Goal: Task Accomplishment & Management: Use online tool/utility

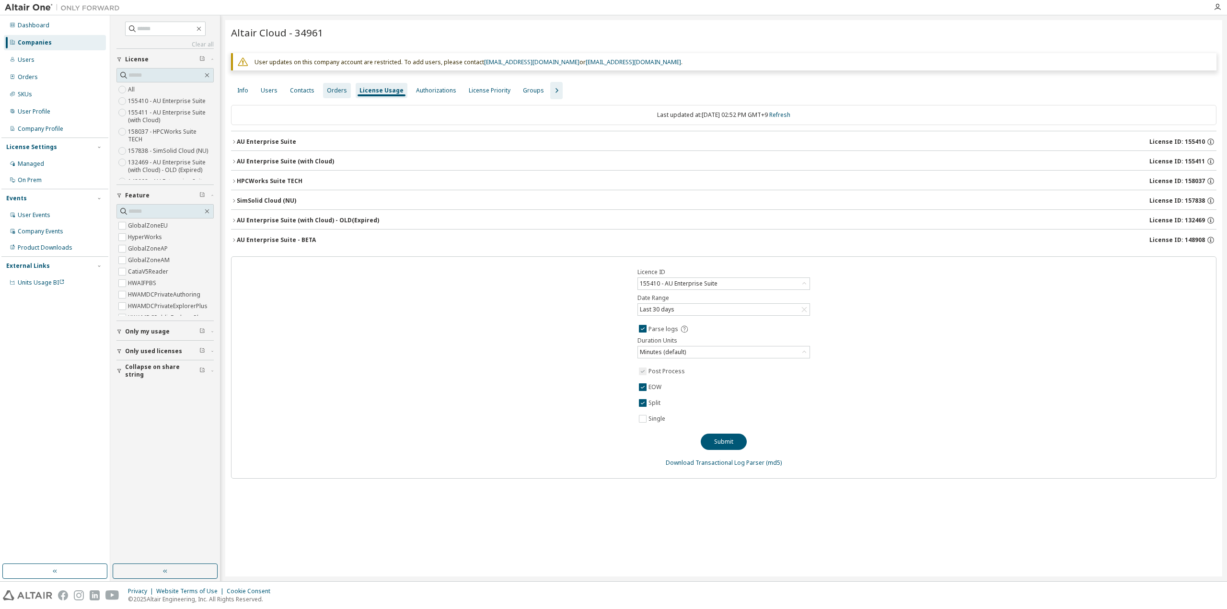
click at [341, 93] on div "Orders" at bounding box center [337, 91] width 20 height 8
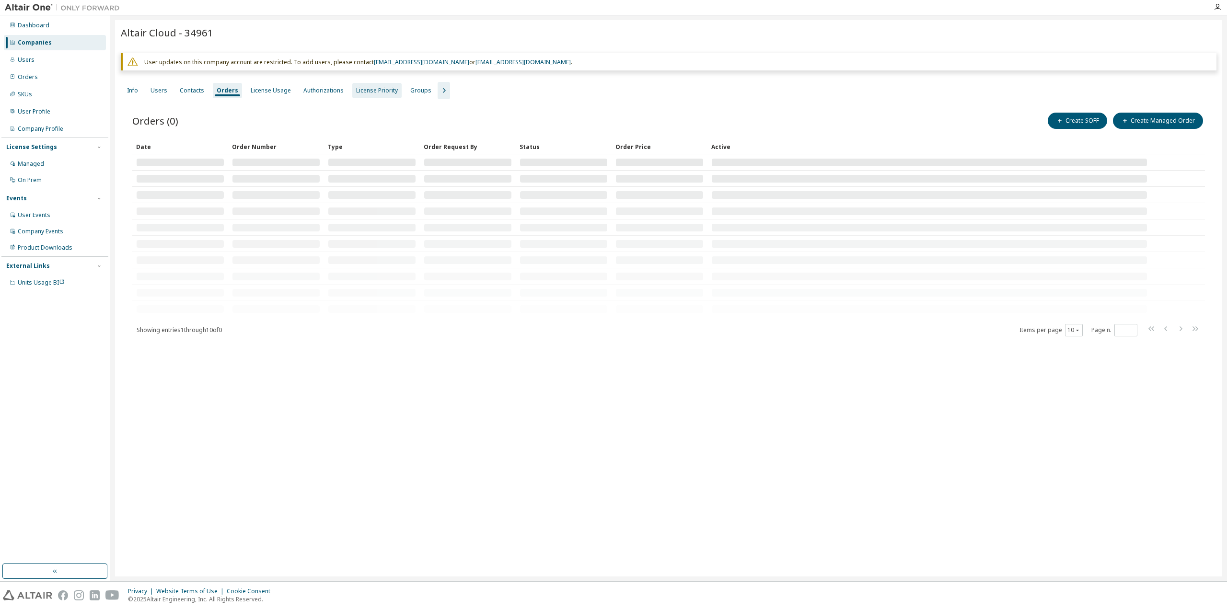
click at [373, 91] on div "License Priority" at bounding box center [377, 91] width 42 height 8
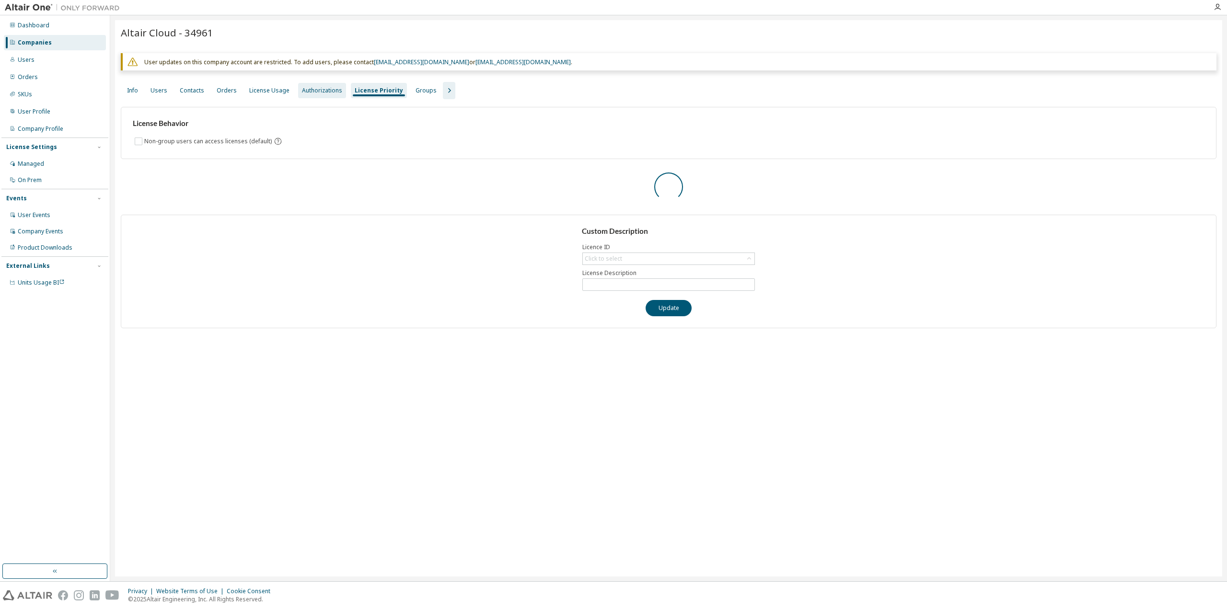
click at [303, 91] on div "Authorizations" at bounding box center [322, 91] width 40 height 8
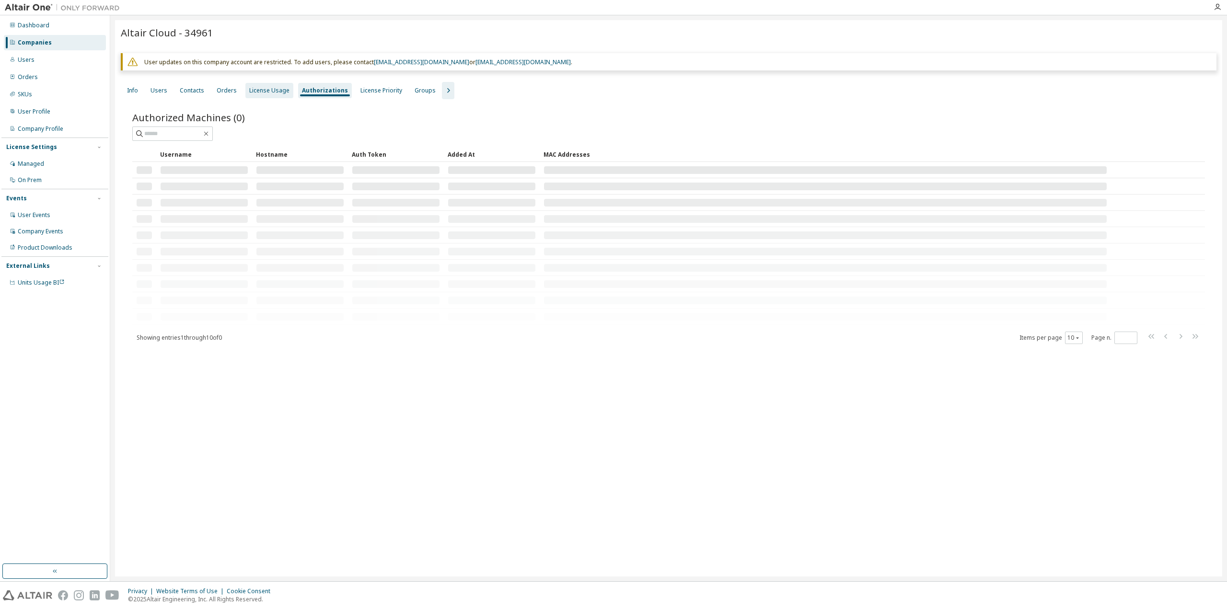
click at [270, 92] on div "License Usage" at bounding box center [269, 91] width 40 height 8
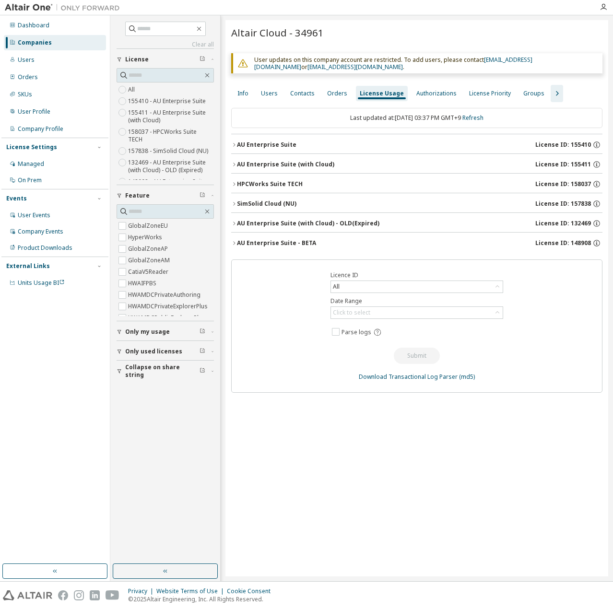
click at [409, 518] on div "Altair Cloud - 34961 Clear Load Save Save As Field Operator Value Select filter…" at bounding box center [416, 298] width 383 height 556
click at [410, 291] on div "All" at bounding box center [416, 286] width 173 height 12
click at [411, 291] on div "All" at bounding box center [417, 287] width 172 height 12
click at [413, 289] on div "All" at bounding box center [417, 287] width 172 height 12
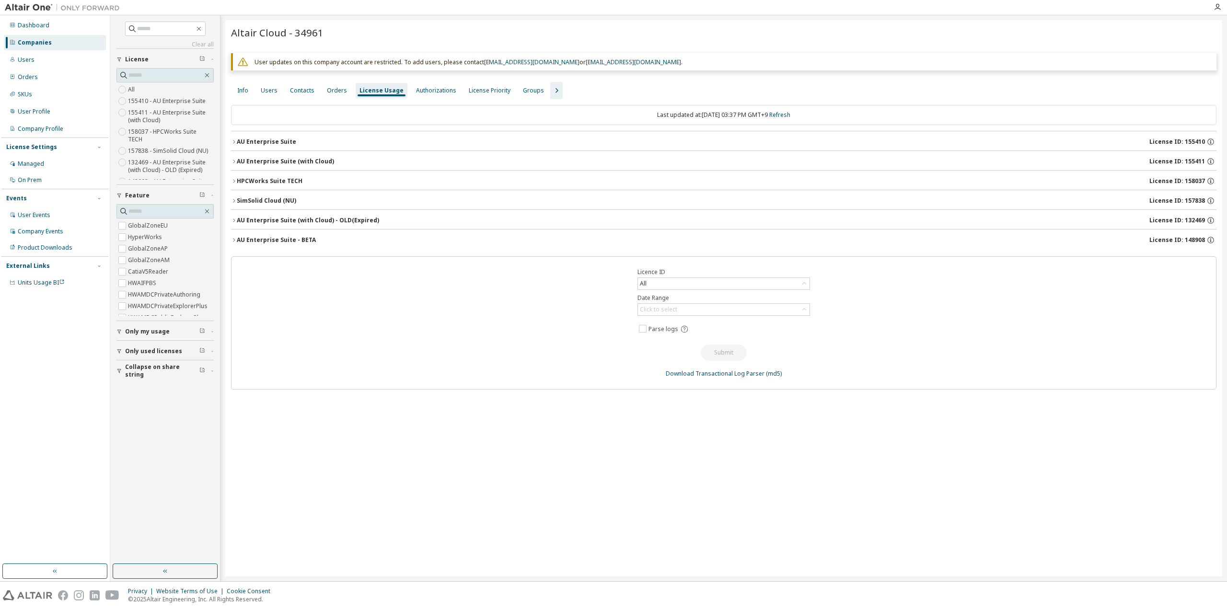
click at [234, 142] on icon "button" at bounding box center [234, 142] width 6 height 6
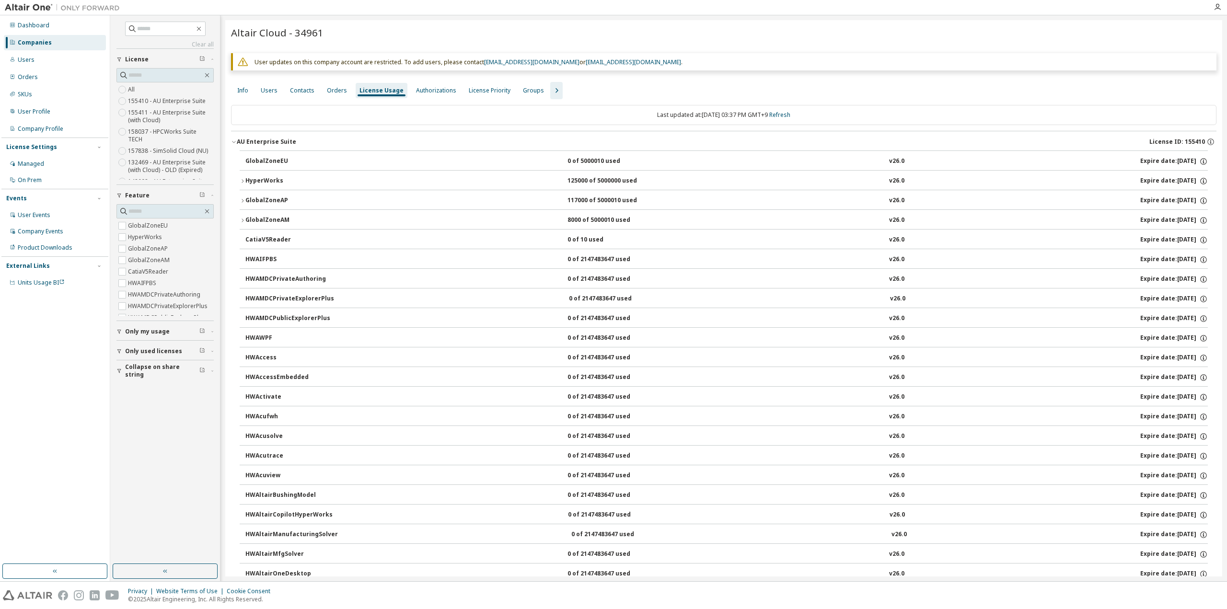
click at [243, 178] on icon "button" at bounding box center [243, 181] width 6 height 6
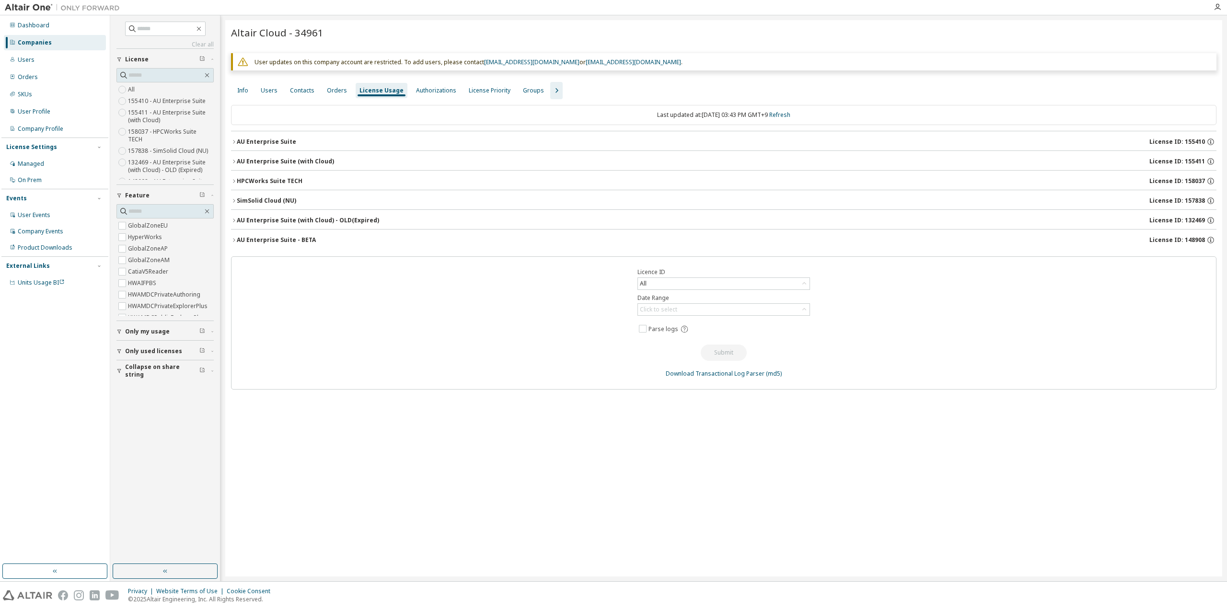
click at [364, 95] on div "License Usage" at bounding box center [382, 90] width 52 height 15
click at [338, 93] on div "Orders" at bounding box center [337, 91] width 20 height 8
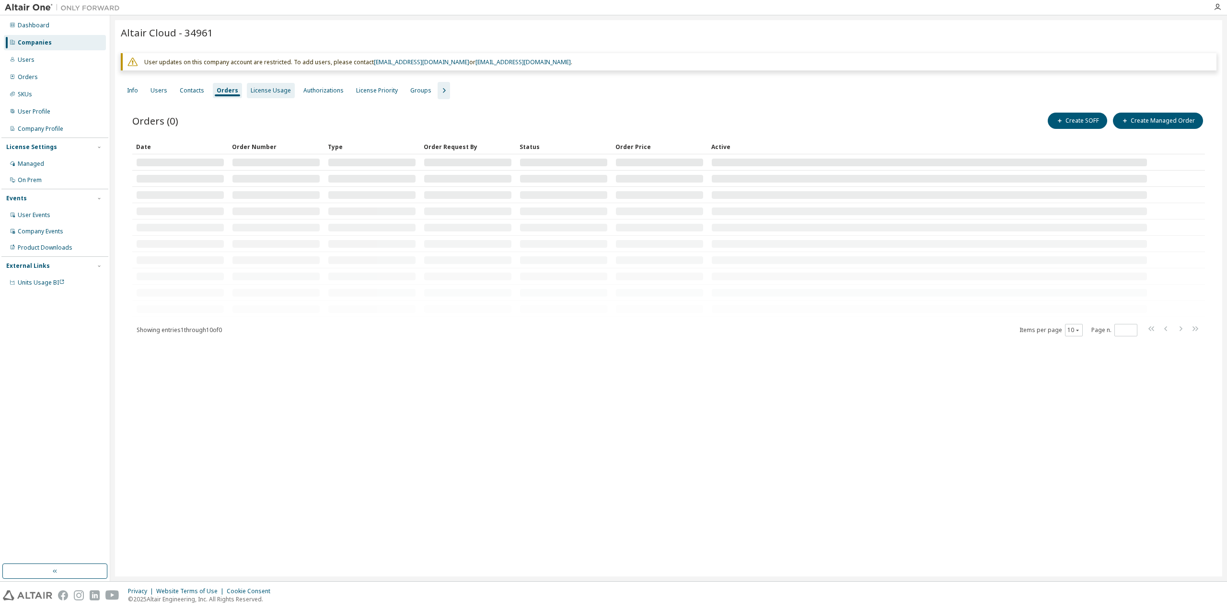
click at [267, 93] on div "License Usage" at bounding box center [271, 91] width 40 height 8
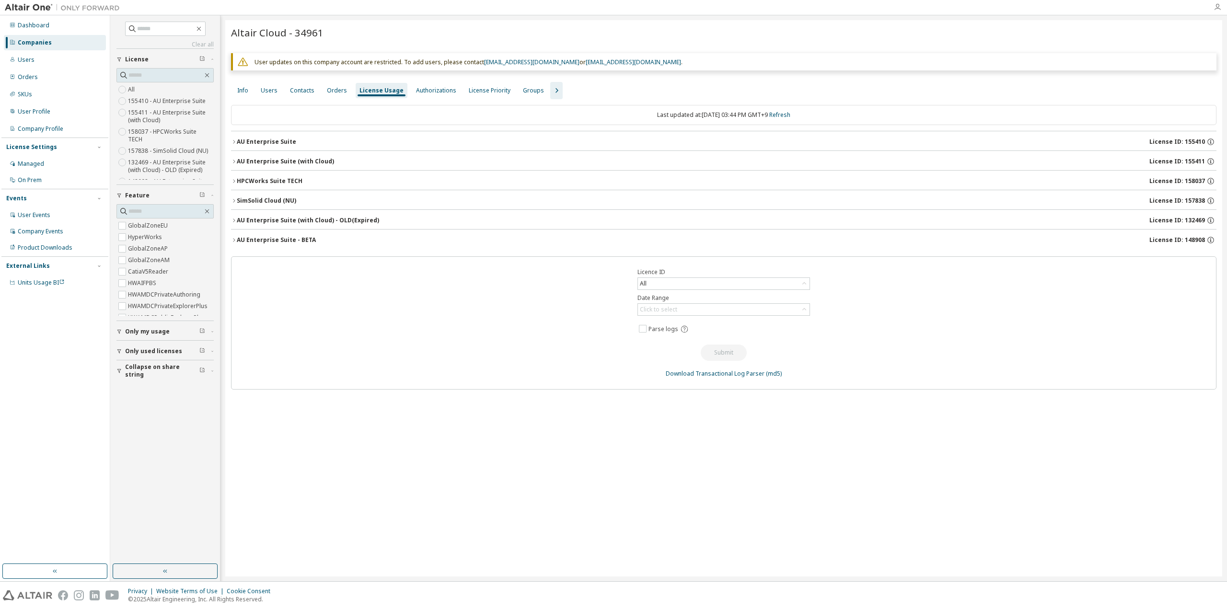
click at [1214, 4] on icon "button" at bounding box center [1218, 7] width 8 height 8
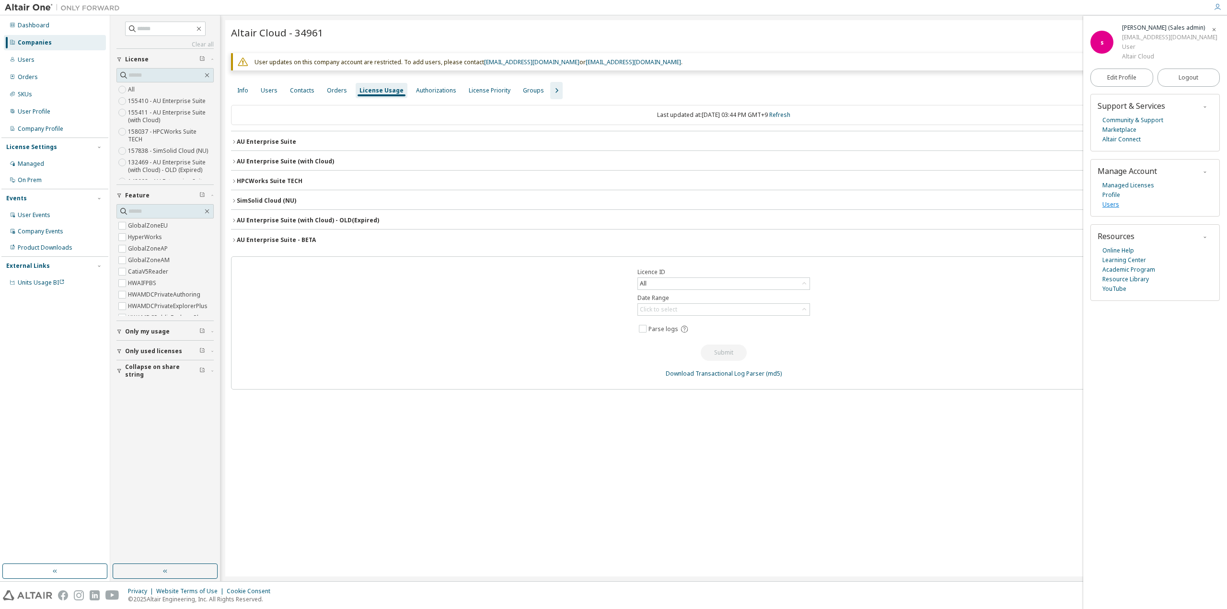
click at [1113, 208] on link "Users" at bounding box center [1111, 205] width 17 height 10
click at [41, 6] on img at bounding box center [65, 8] width 120 height 10
click at [35, 6] on img at bounding box center [65, 8] width 120 height 10
click at [28, 9] on img at bounding box center [65, 8] width 120 height 10
click at [1212, 29] on icon "button" at bounding box center [1215, 30] width 6 height 6
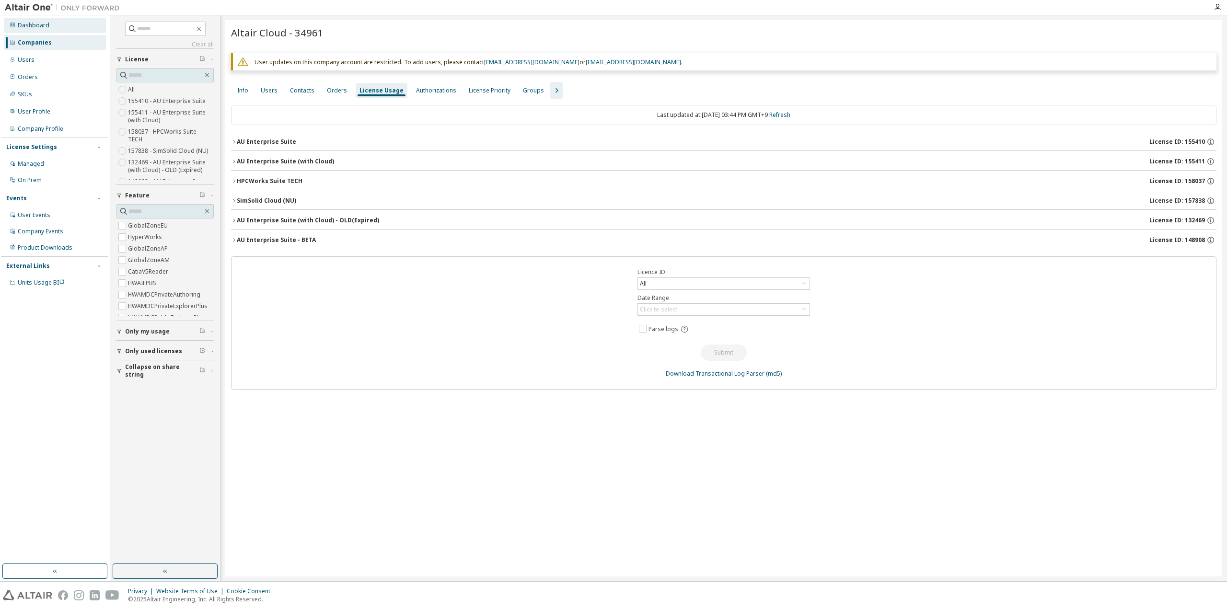
click at [27, 24] on div "Dashboard" at bounding box center [34, 26] width 32 height 8
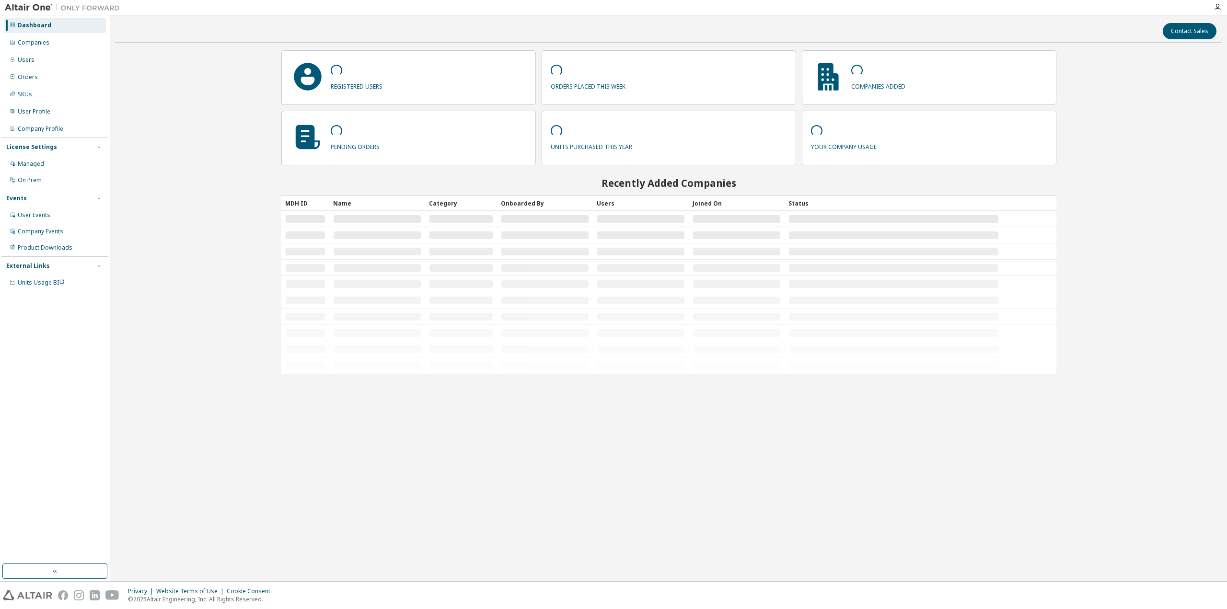
click at [28, 6] on img at bounding box center [65, 8] width 120 height 10
click at [87, 6] on img at bounding box center [65, 8] width 120 height 10
click at [1217, 10] on icon "button" at bounding box center [1218, 7] width 8 height 8
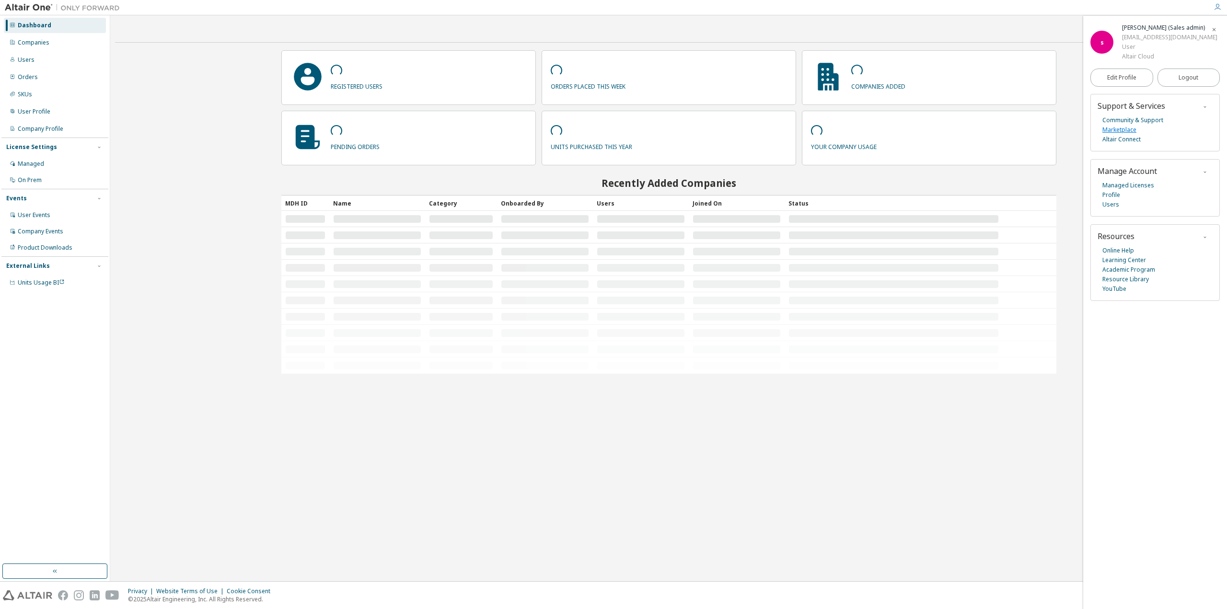
click at [1119, 127] on link "Marketplace" at bounding box center [1120, 130] width 34 height 10
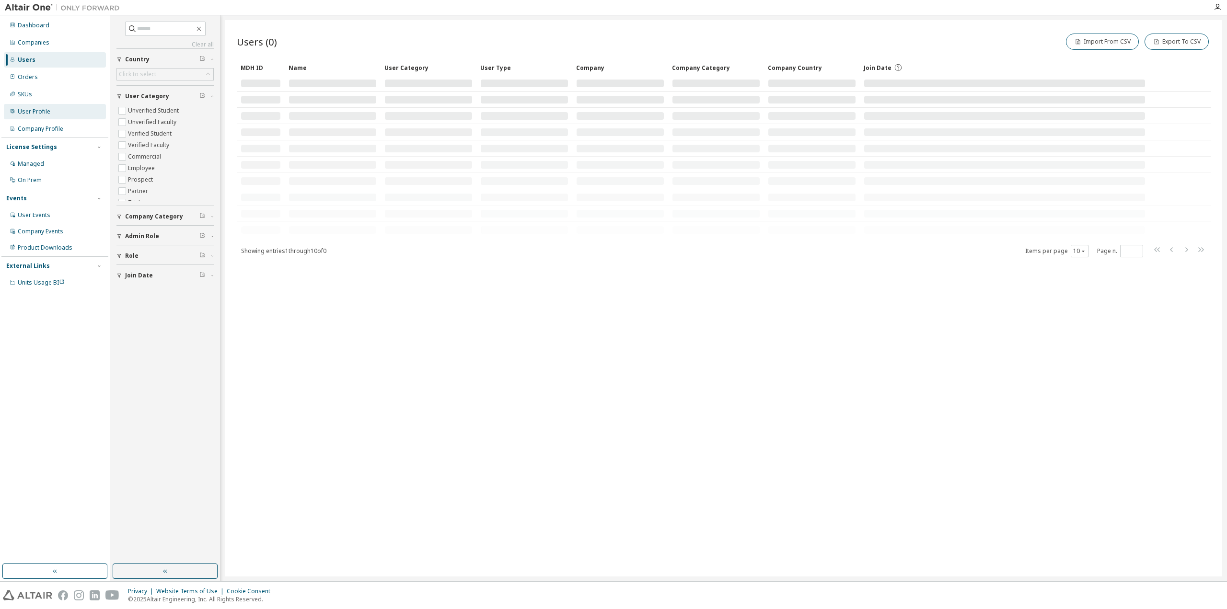
click at [39, 114] on div "User Profile" at bounding box center [34, 112] width 33 height 8
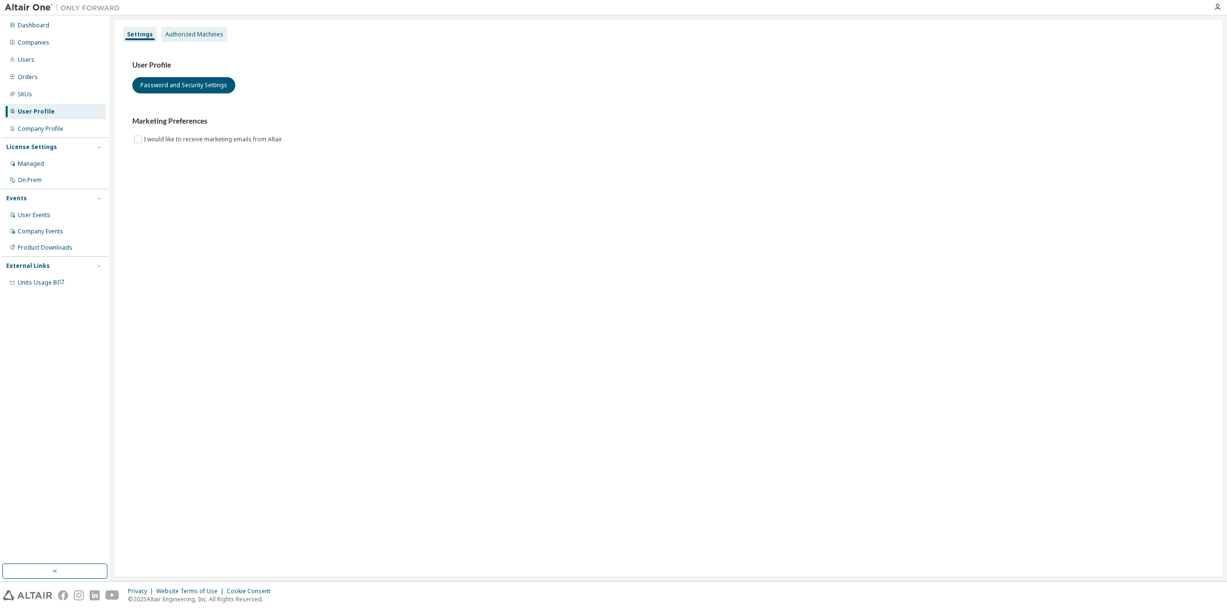
click at [192, 28] on div "Authorized Machines" at bounding box center [195, 34] width 66 height 15
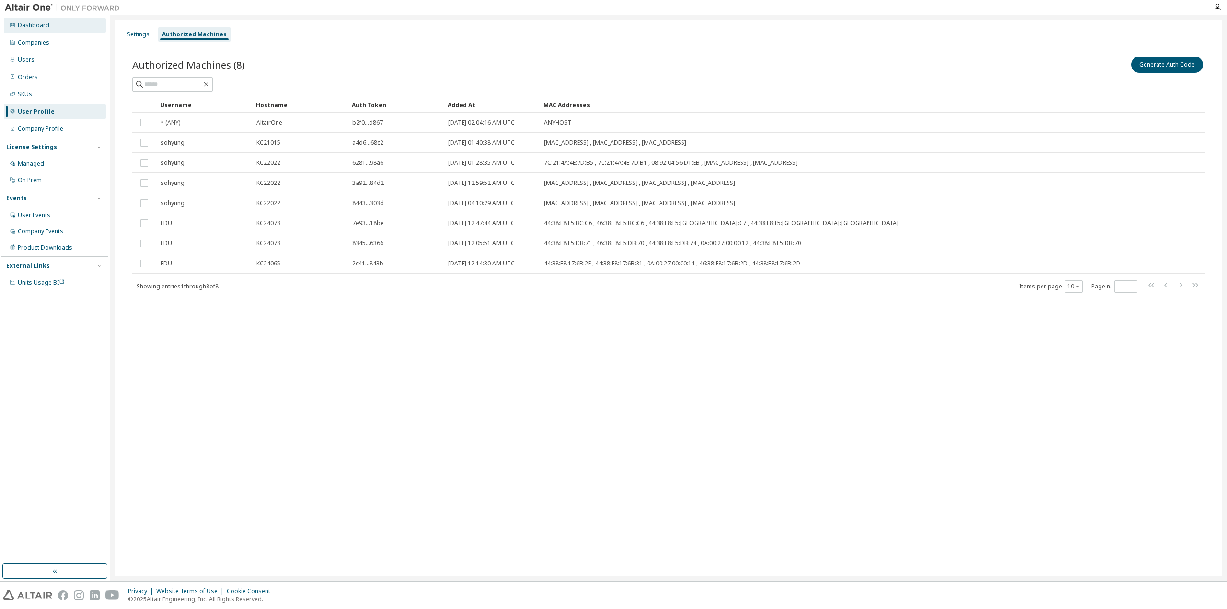
click at [52, 23] on div "Dashboard" at bounding box center [55, 25] width 102 height 15
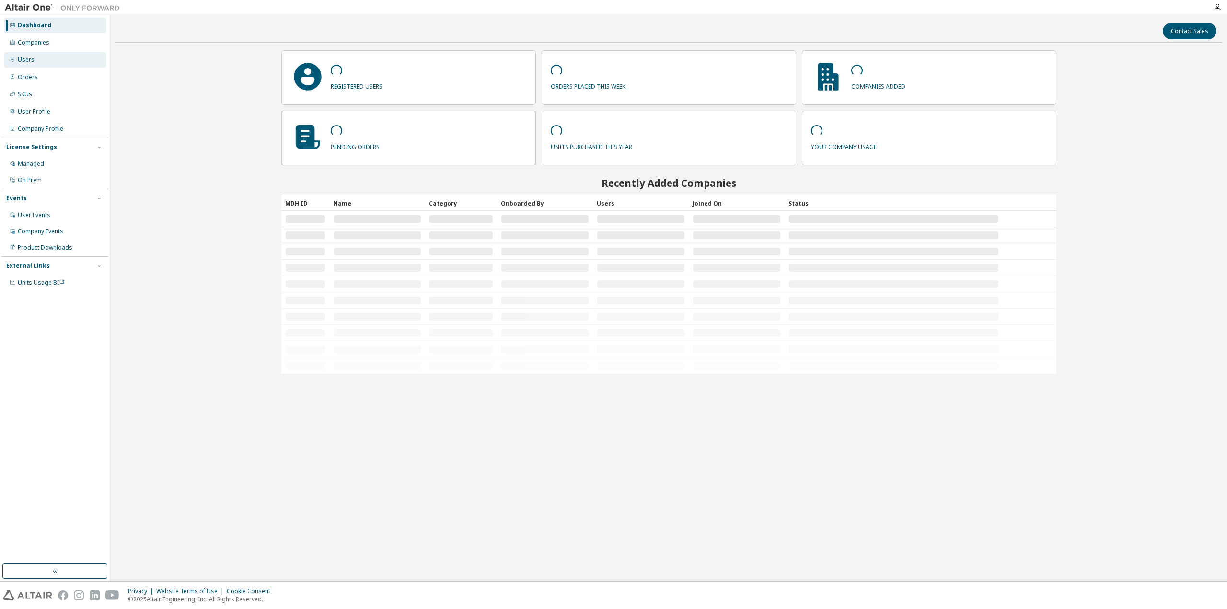
click at [26, 62] on div "Users" at bounding box center [26, 60] width 17 height 8
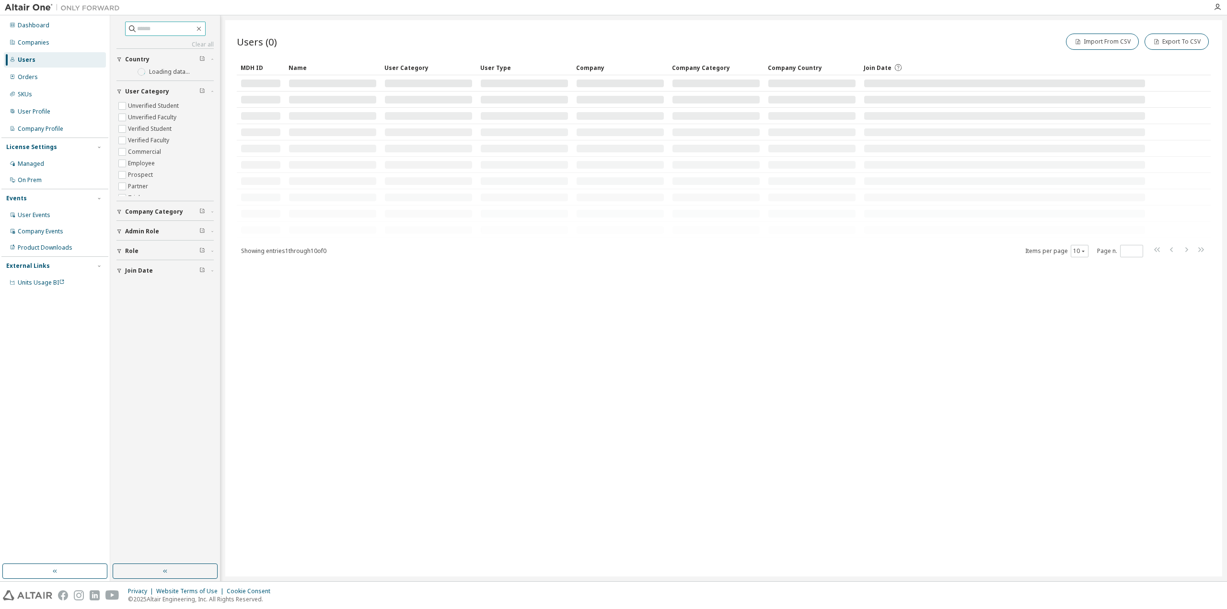
click at [170, 31] on input "text" at bounding box center [166, 29] width 58 height 10
type input "*"
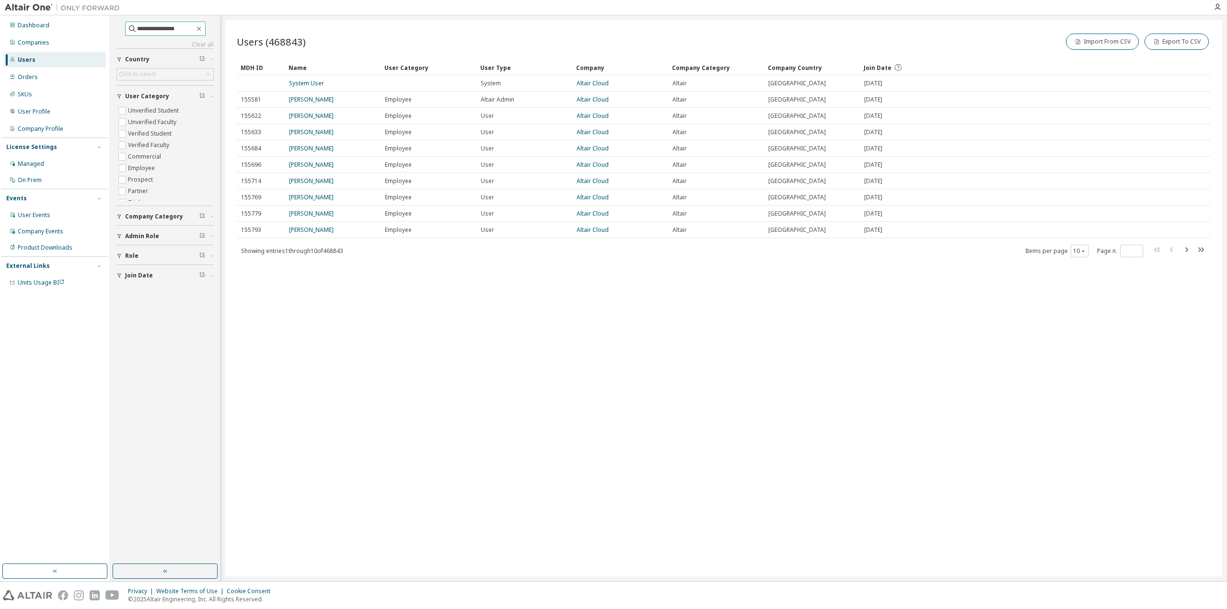
type input "**********"
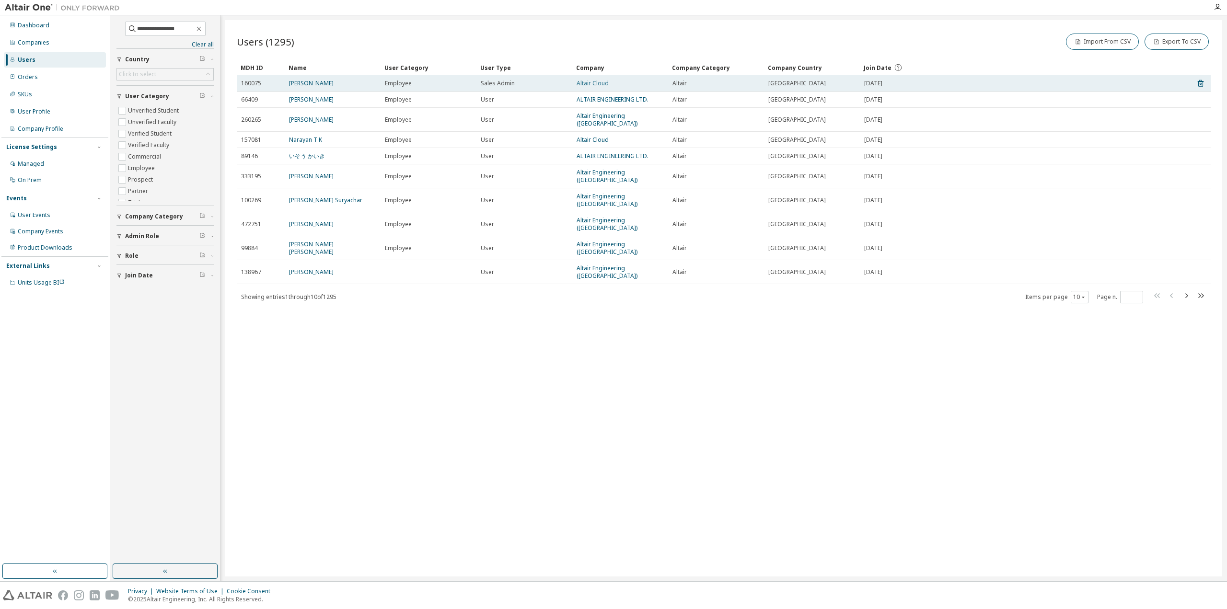
click at [594, 86] on link "Altair Cloud" at bounding box center [593, 83] width 32 height 8
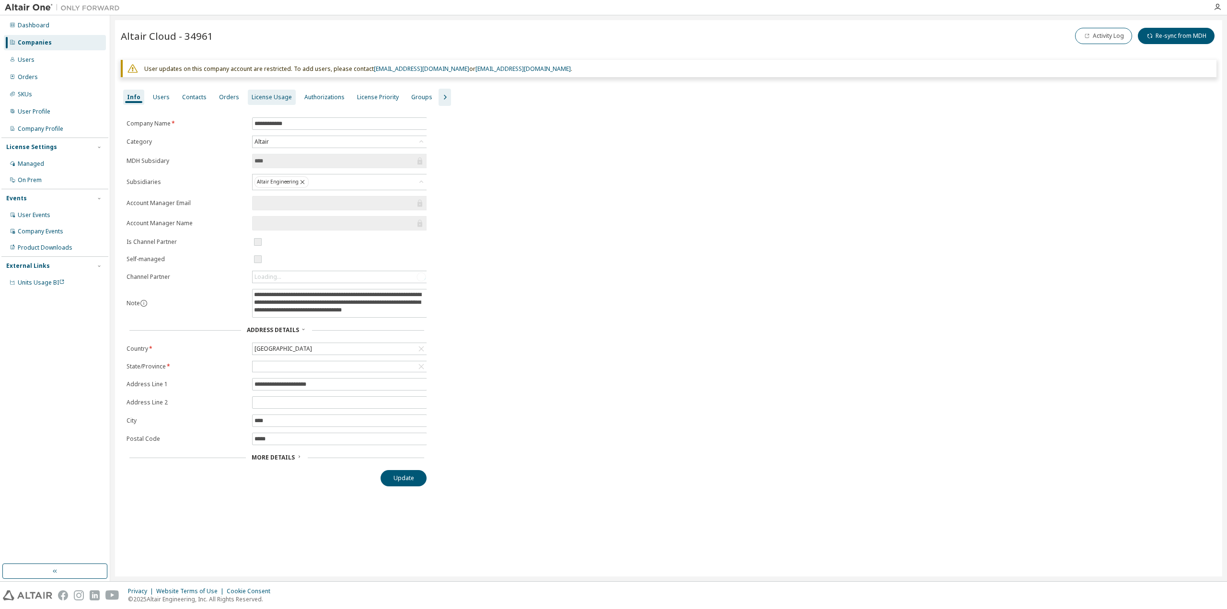
click at [260, 100] on div "License Usage" at bounding box center [272, 97] width 40 height 8
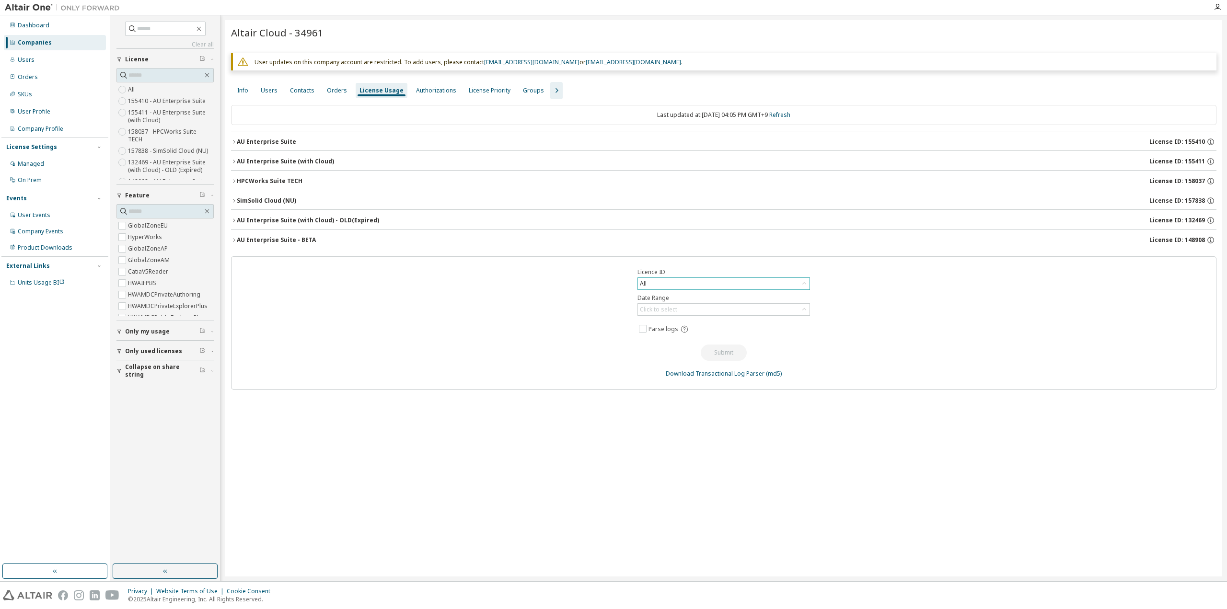
click at [664, 280] on div "All" at bounding box center [724, 284] width 172 height 12
click at [679, 323] on li "155410 - AU Enterprise Suite" at bounding box center [724, 321] width 170 height 12
click at [665, 308] on div "Click to select" at bounding box center [658, 310] width 37 height 8
click at [662, 357] on li "Custom Date Range" at bounding box center [724, 359] width 170 height 12
click at [807, 326] on icon at bounding box center [803, 328] width 10 height 10
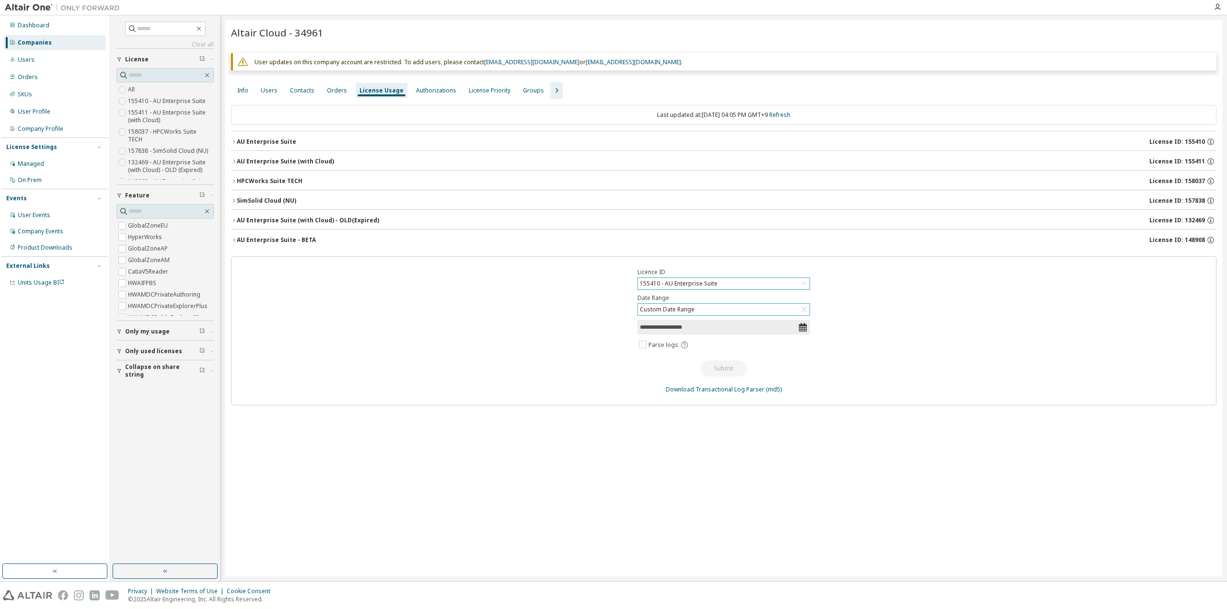
click at [805, 326] on icon at bounding box center [803, 327] width 8 height 9
click at [805, 326] on icon at bounding box center [803, 328] width 10 height 10
click at [773, 325] on input "**********" at bounding box center [719, 328] width 158 height 10
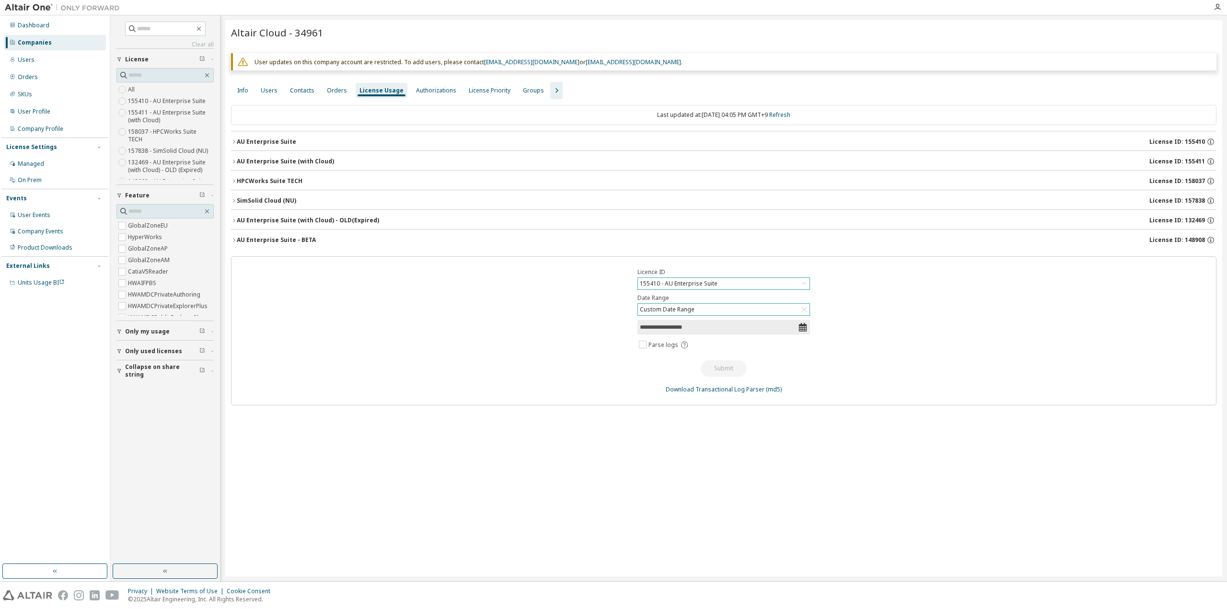
select select "*"
click at [676, 326] on input "**********" at bounding box center [719, 328] width 158 height 10
click at [674, 326] on input "**********" at bounding box center [719, 328] width 158 height 10
select select "*"
click at [719, 411] on span "1" at bounding box center [718, 412] width 3 height 17
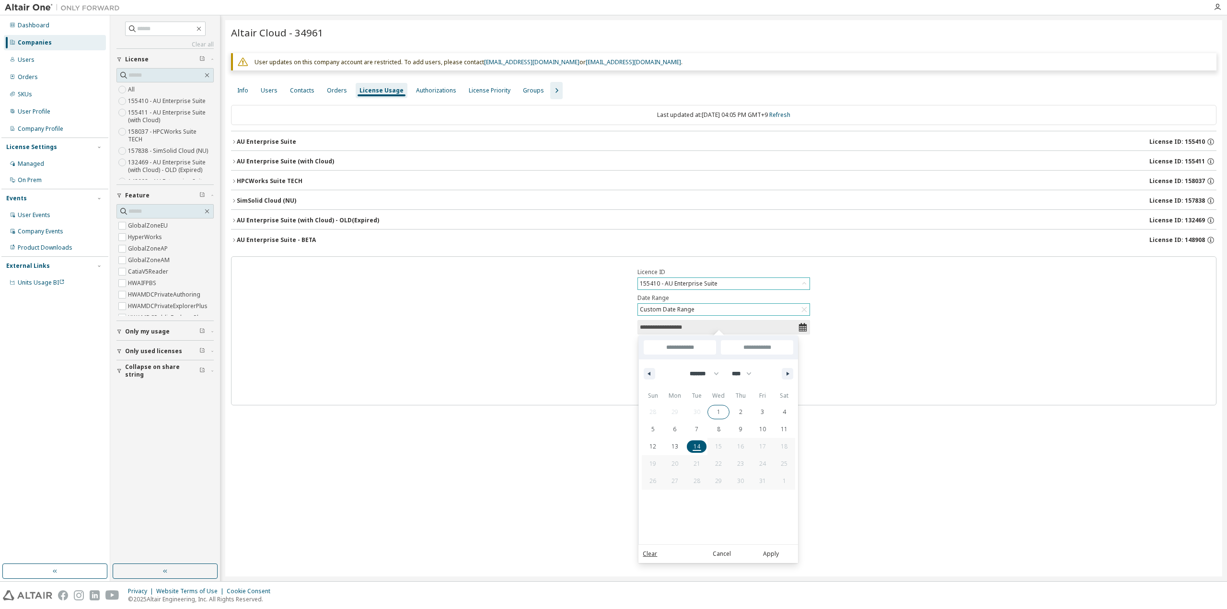
type input "*"
type input "**********"
click at [698, 447] on span "14" at bounding box center [697, 446] width 7 height 17
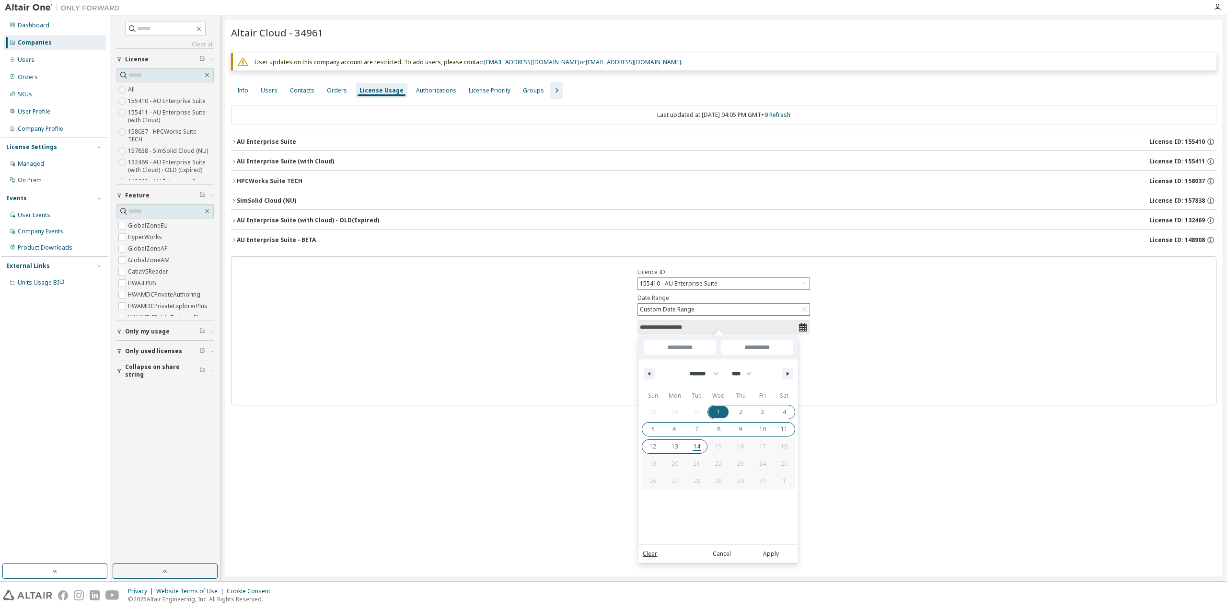
type input "**"
type input "**********"
click at [777, 554] on button "Apply" at bounding box center [771, 554] width 46 height 11
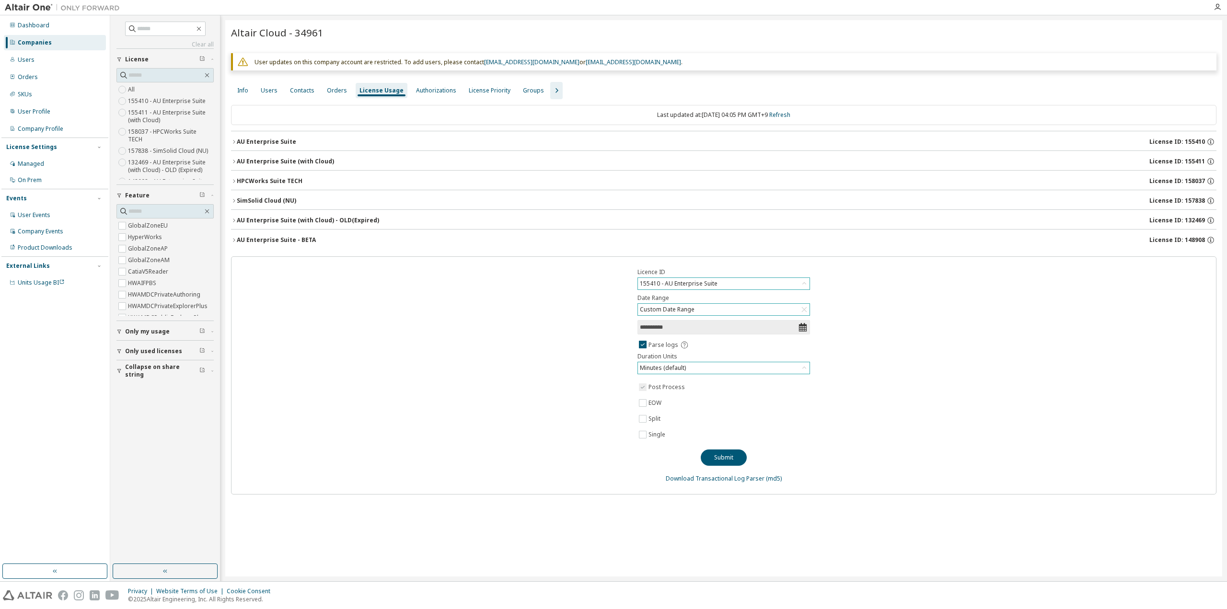
click at [683, 366] on div "Minutes (default)" at bounding box center [663, 368] width 49 height 11
click at [686, 366] on div "Minutes (default)" at bounding box center [663, 368] width 49 height 11
click at [594, 366] on div "**********" at bounding box center [724, 376] width 986 height 238
click at [723, 452] on button "Submit" at bounding box center [724, 458] width 46 height 16
click at [236, 140] on icon "button" at bounding box center [234, 142] width 6 height 6
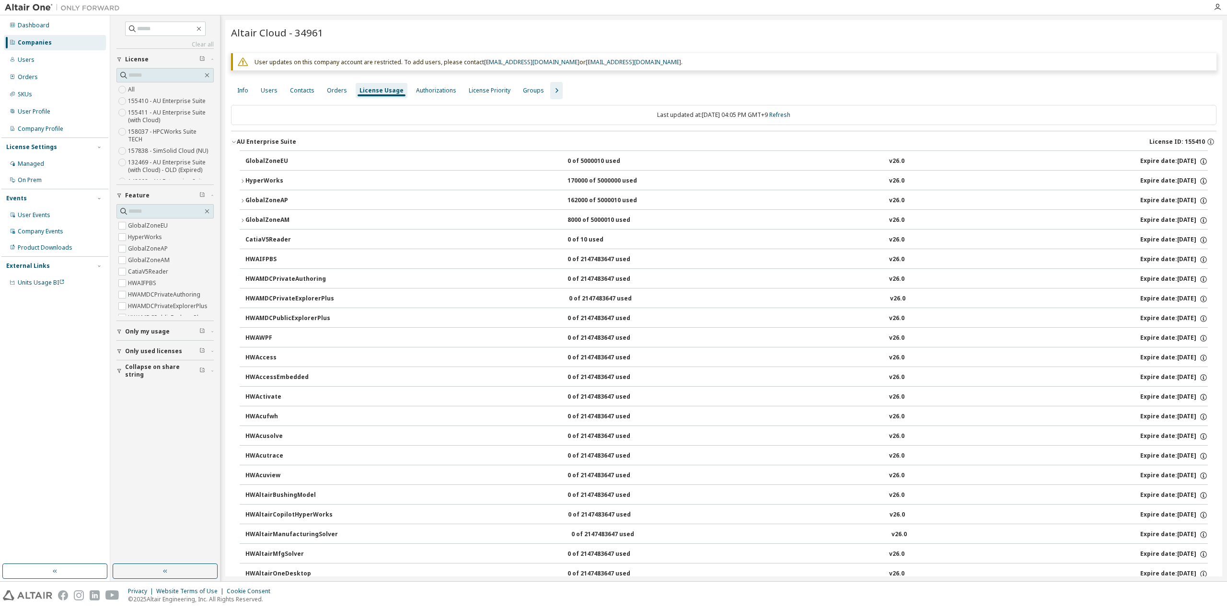
click at [243, 180] on icon "button" at bounding box center [243, 181] width 6 height 6
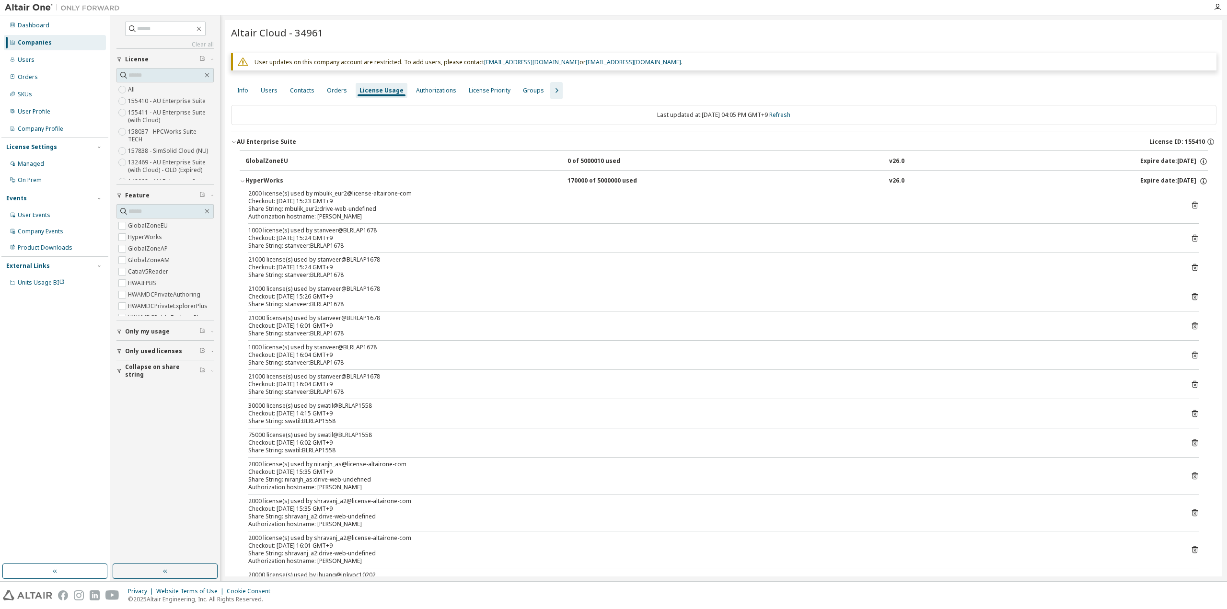
drag, startPoint x: 294, startPoint y: 202, endPoint x: 342, endPoint y: 202, distance: 48.4
click at [342, 202] on div "Checkout: 2025-10-14 15:23 GMT+9" at bounding box center [712, 202] width 928 height 8
click at [247, 180] on div "HyperWorks" at bounding box center [288, 181] width 86 height 9
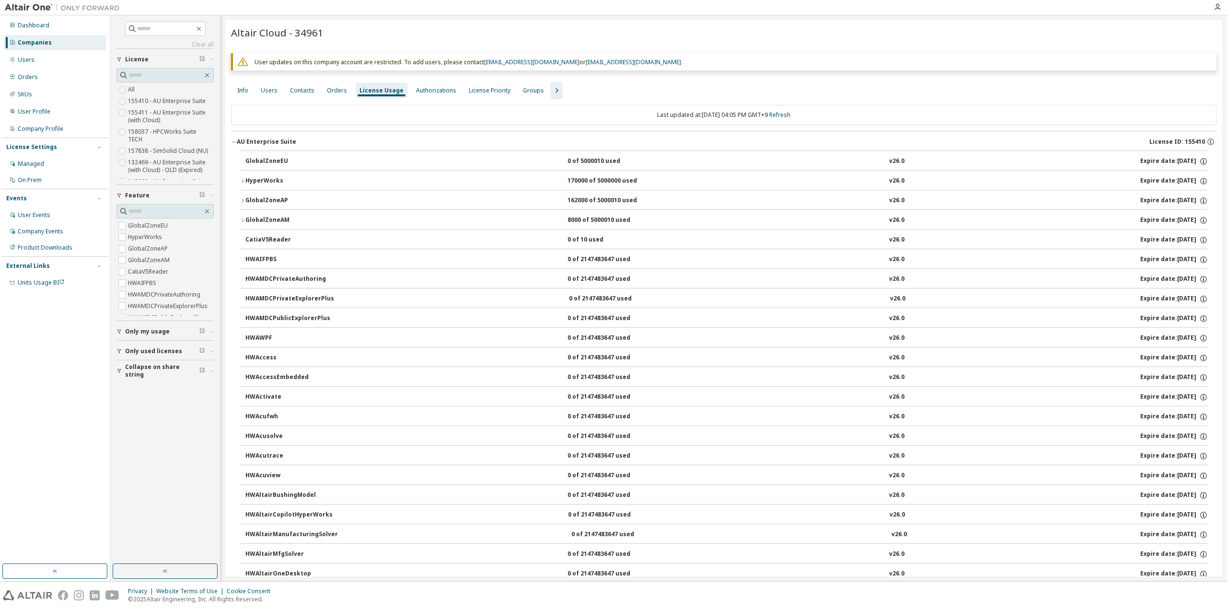
click at [247, 180] on div "HyperWorks" at bounding box center [288, 181] width 86 height 9
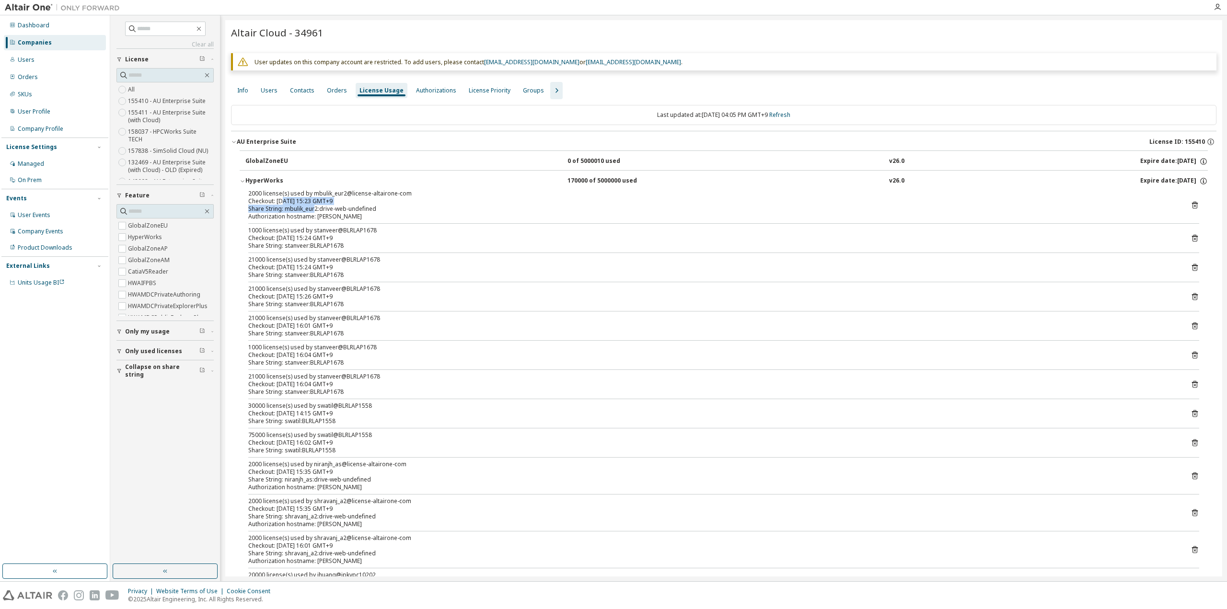
drag, startPoint x: 282, startPoint y: 201, endPoint x: 335, endPoint y: 213, distance: 53.6
click at [335, 213] on div "2000 license(s) used by mbulik_eur2@license-altairone-com Checkout: 2025-10-14 …" at bounding box center [712, 205] width 928 height 31
click at [335, 213] on div "Authorization hostname: AltairOne" at bounding box center [712, 217] width 928 height 8
click at [243, 181] on icon "button" at bounding box center [242, 182] width 3 height 2
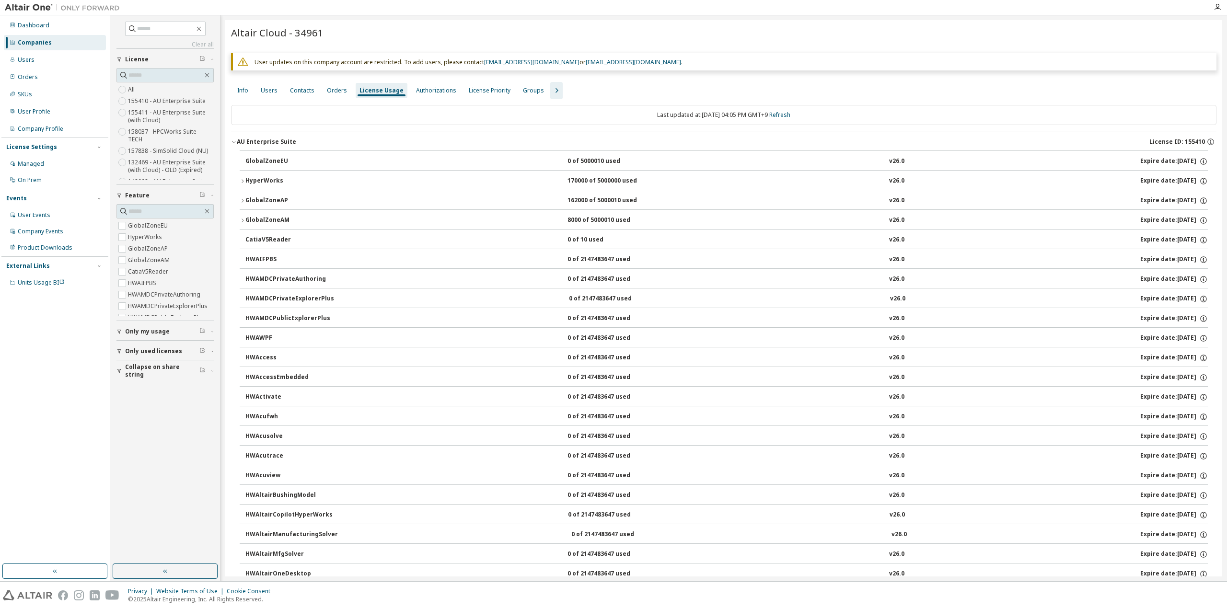
click at [240, 205] on button "GlobalZoneAP 162000 of 5000010 used v26.0 Expire date: 2026-06-01" at bounding box center [724, 200] width 968 height 21
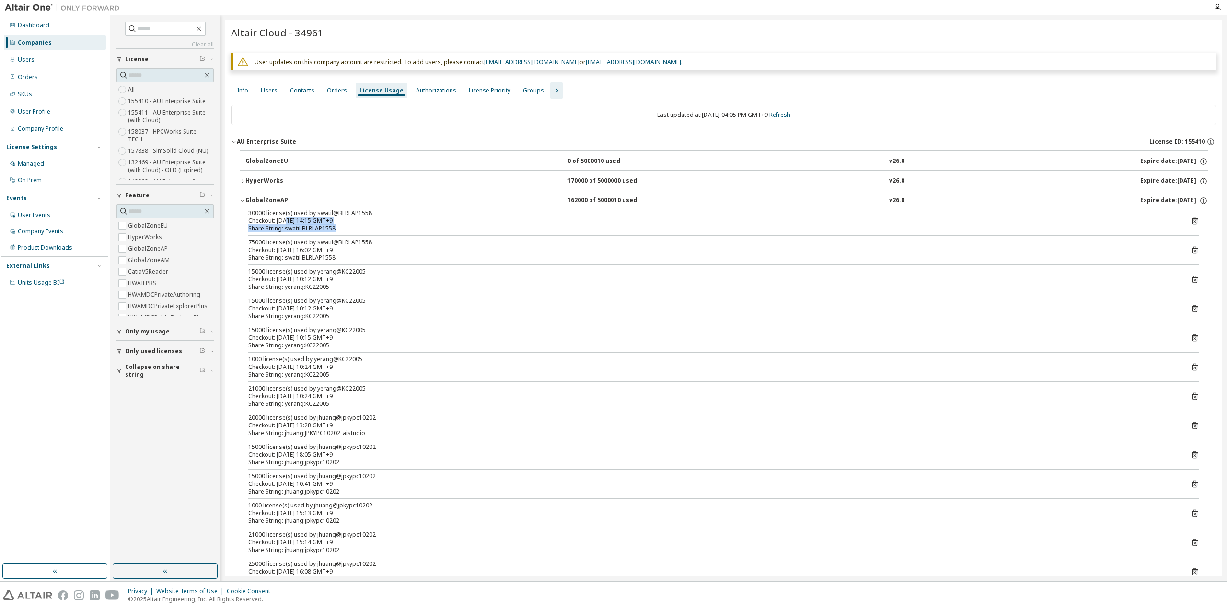
drag, startPoint x: 285, startPoint y: 221, endPoint x: 374, endPoint y: 226, distance: 89.3
click at [374, 226] on div "30000 license(s) used by swatil@BLRLAP1558 Checkout: 2025-10-14 14:15 GMT+9 Sha…" at bounding box center [712, 221] width 928 height 23
click at [374, 226] on div "Share String: swatil:BLRLAP1558" at bounding box center [712, 229] width 928 height 8
click at [243, 199] on icon "button" at bounding box center [243, 201] width 6 height 6
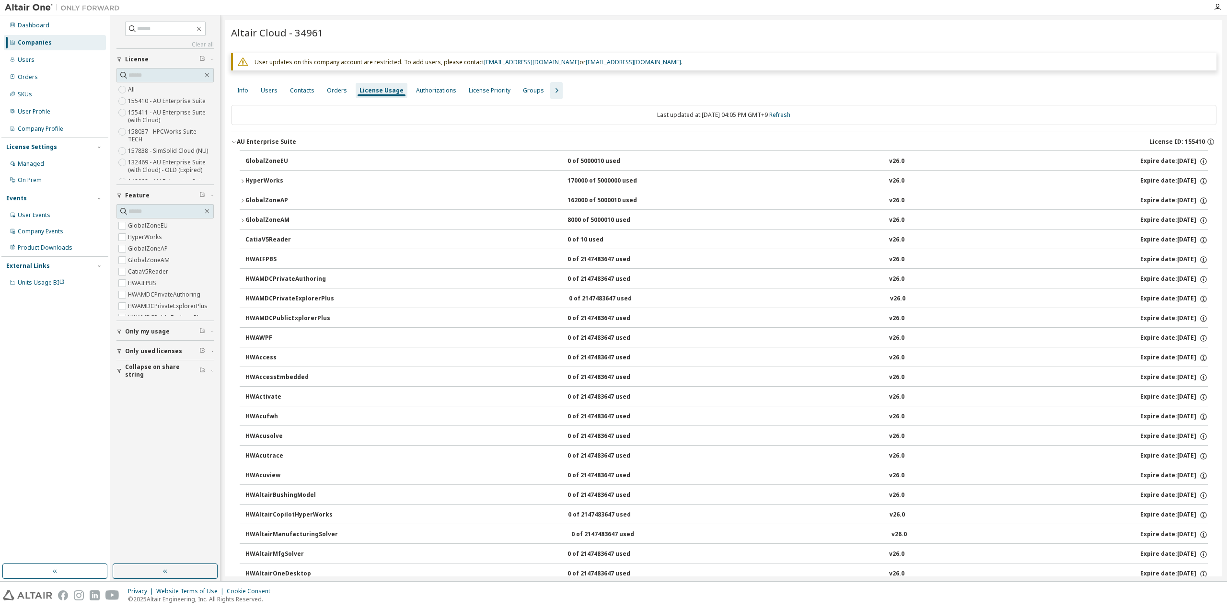
click at [245, 182] on div "HyperWorks" at bounding box center [288, 181] width 86 height 9
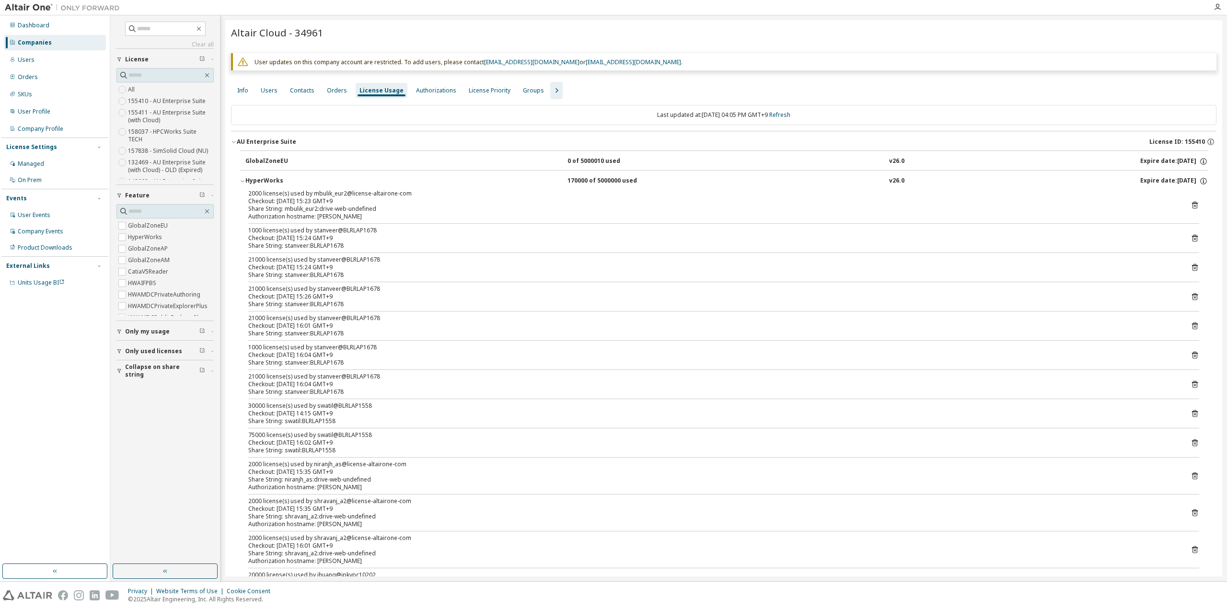
click at [245, 182] on div "HyperWorks" at bounding box center [288, 181] width 86 height 9
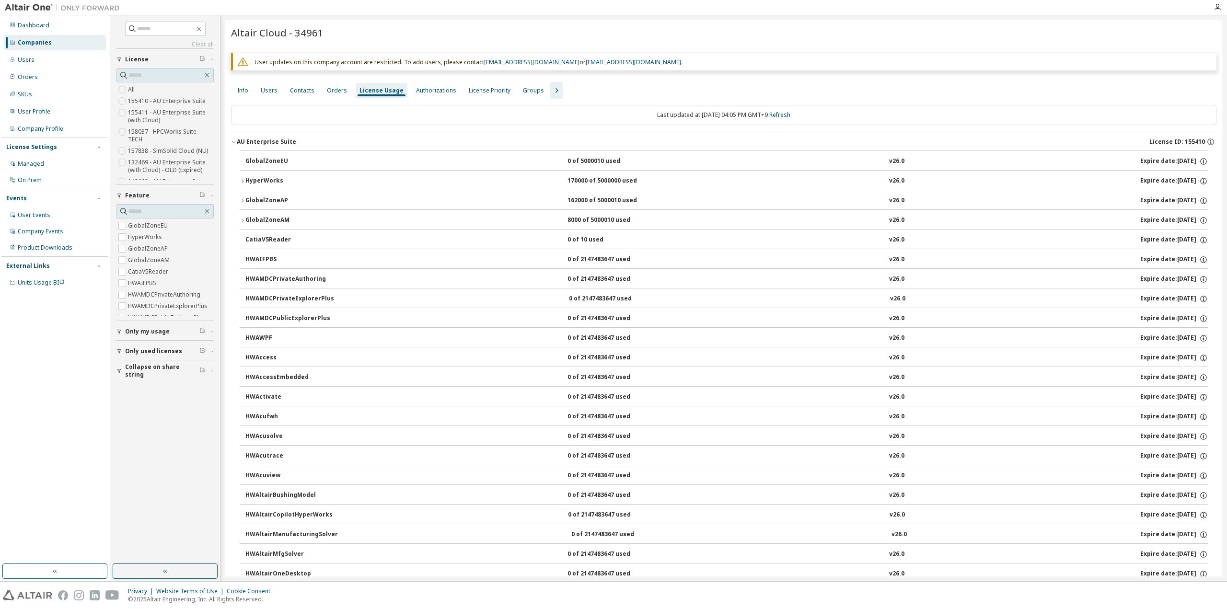
click at [242, 222] on button "GlobalZoneAM 8000 of 5000010 used v26.0 Expire date: 2026-06-01" at bounding box center [724, 220] width 968 height 21
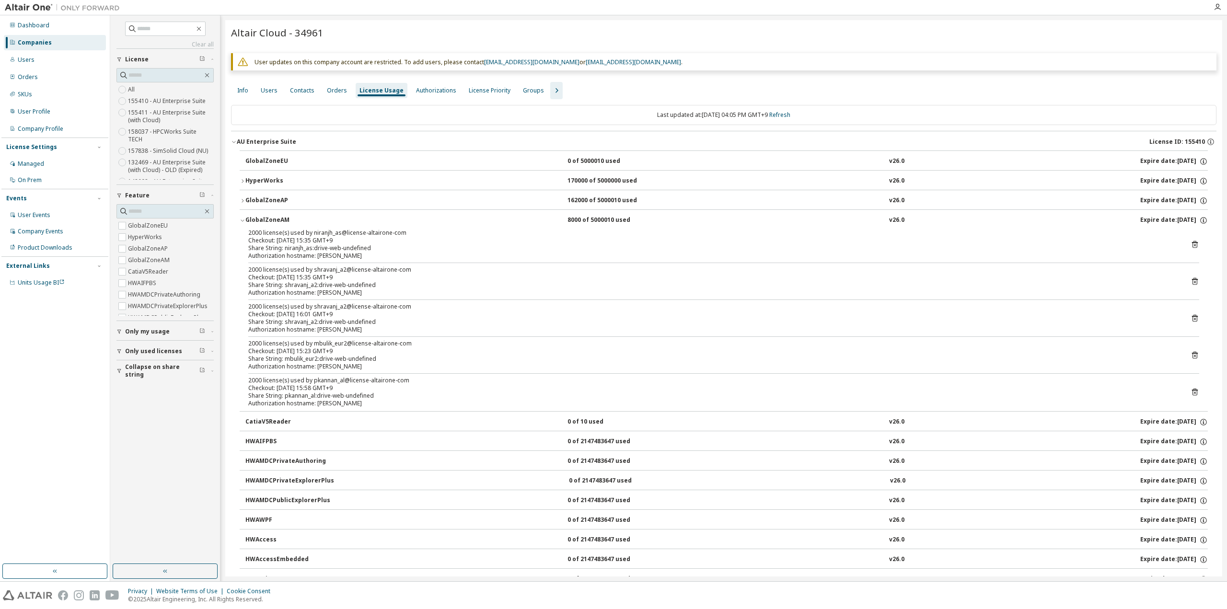
click at [242, 222] on icon "button" at bounding box center [243, 221] width 6 height 6
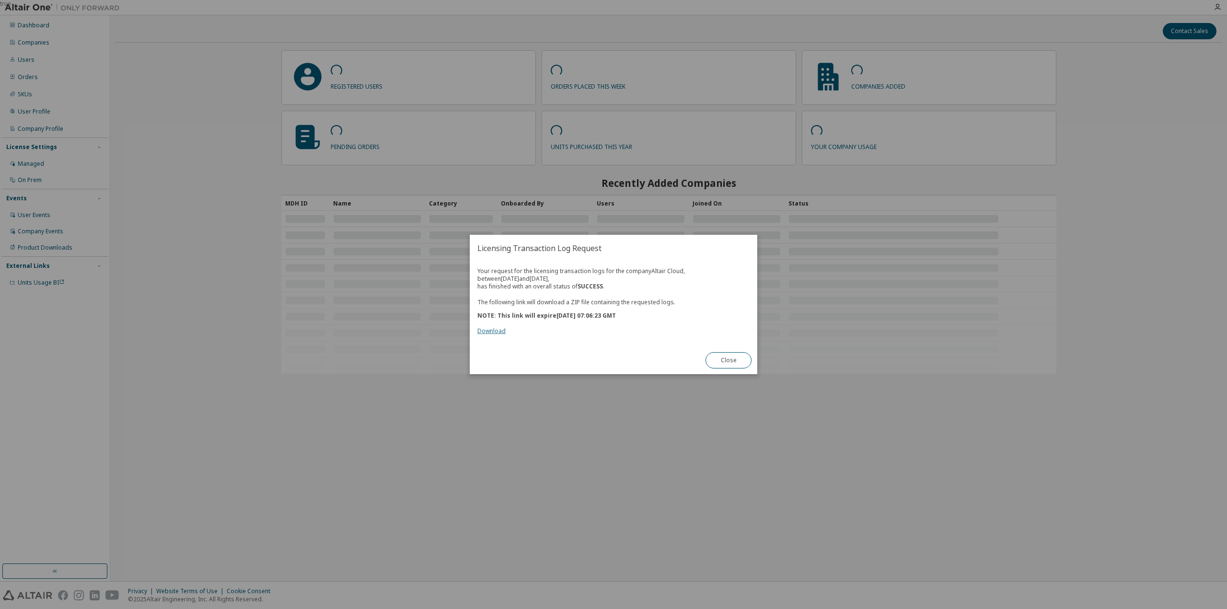
click at [492, 333] on link "Download" at bounding box center [492, 331] width 28 height 8
click at [718, 356] on button "Close" at bounding box center [729, 360] width 46 height 16
